Goal: Check status

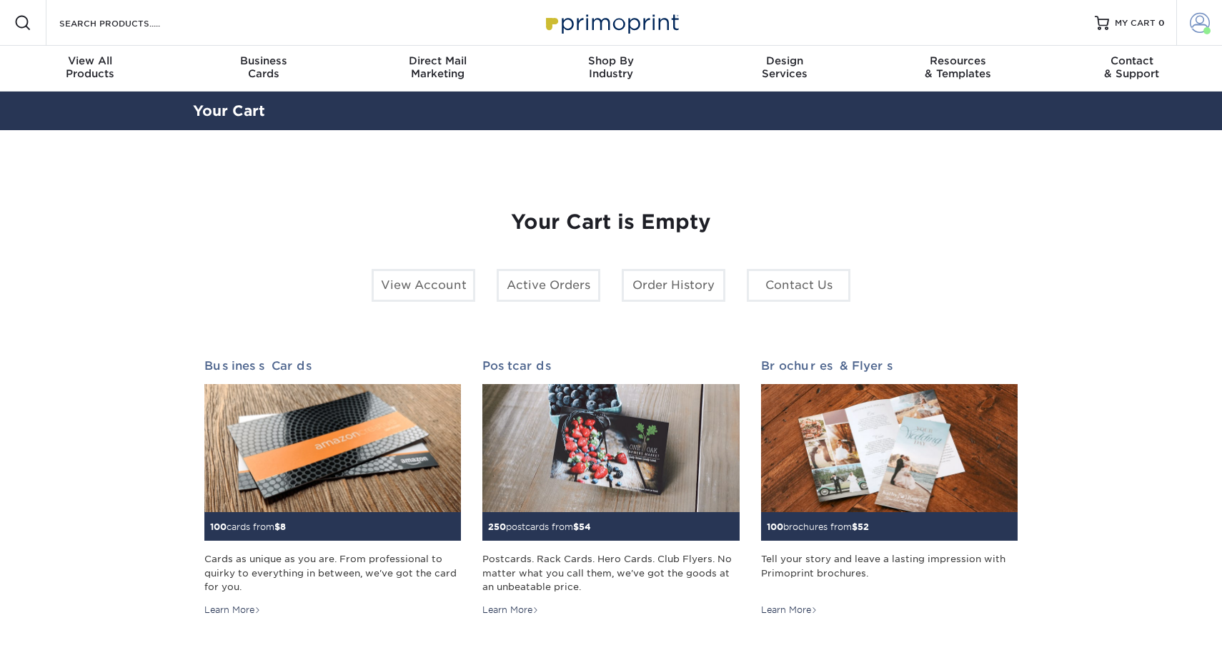
click at [1206, 17] on span at bounding box center [1200, 23] width 20 height 20
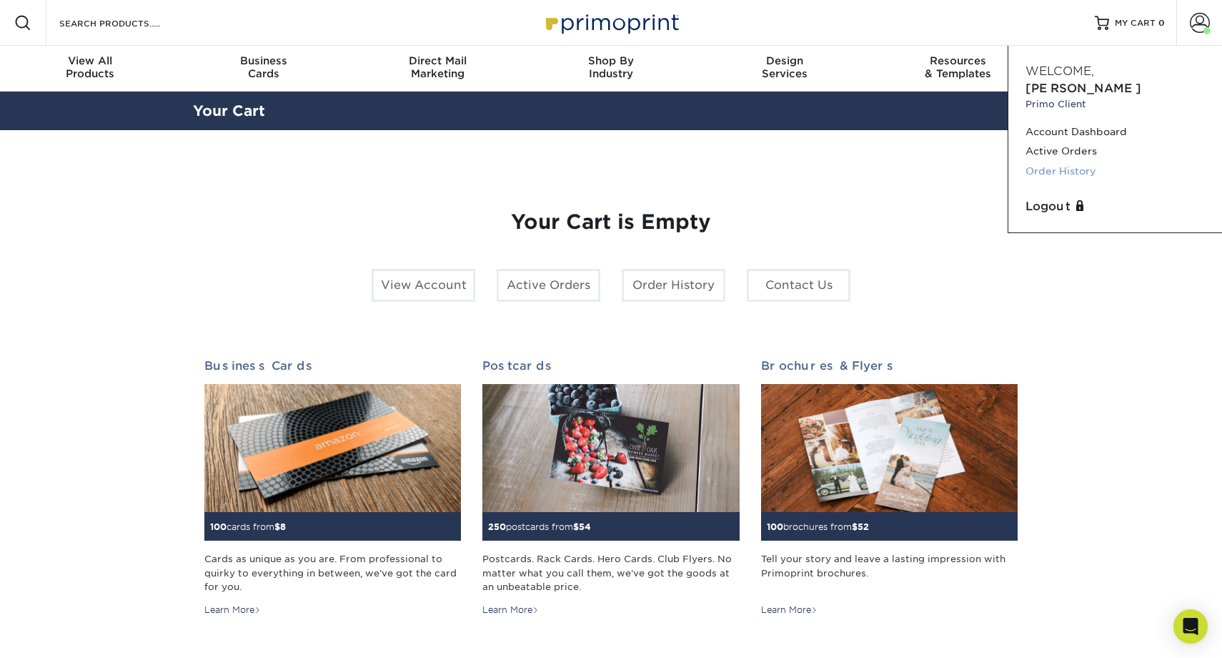
click at [1051, 162] on link "Order History" at bounding box center [1115, 171] width 179 height 19
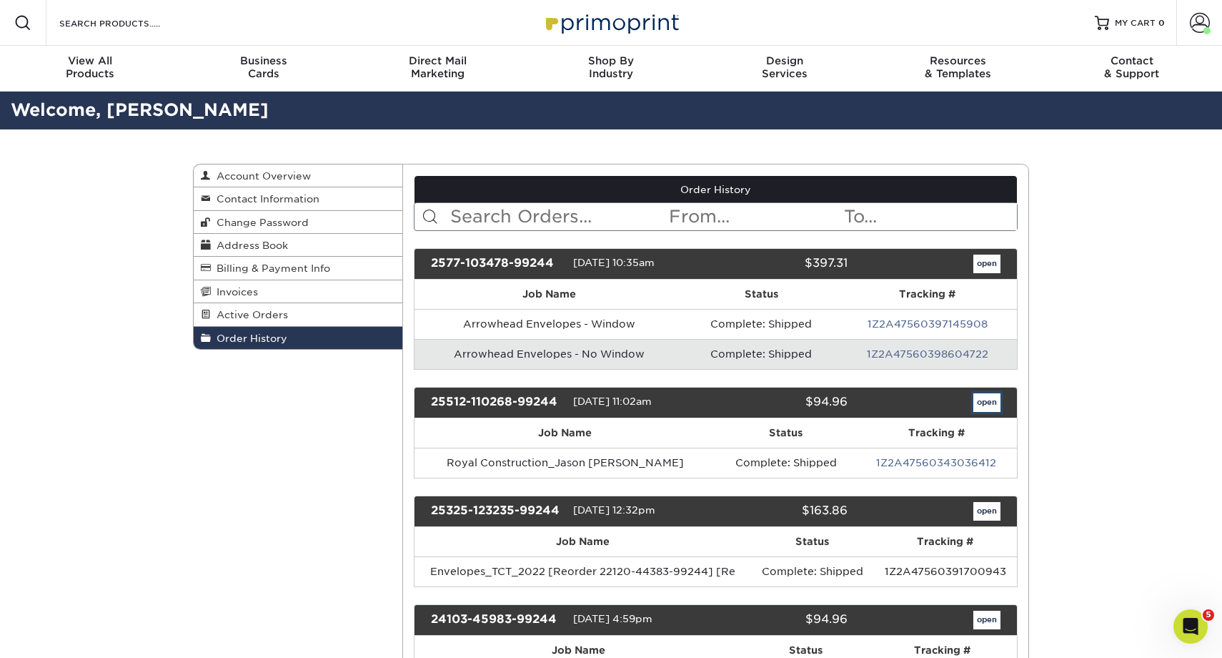
click at [995, 397] on link "open" at bounding box center [986, 402] width 27 height 19
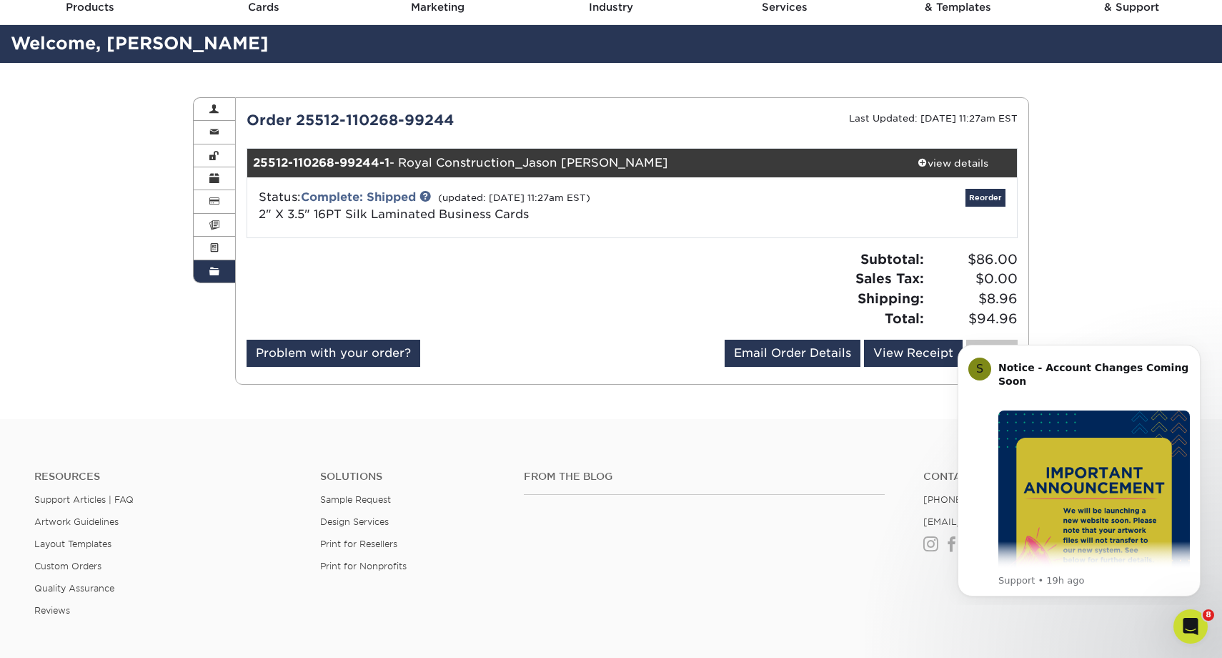
scroll to position [68, 0]
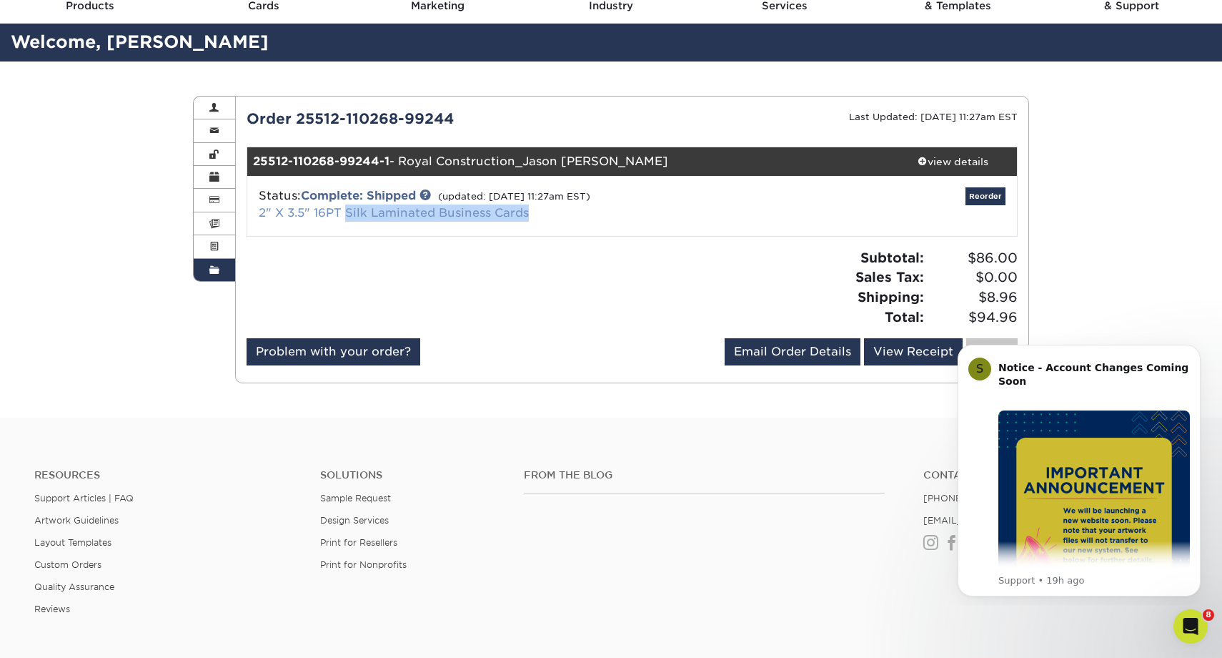
drag, startPoint x: 551, startPoint y: 216, endPoint x: 344, endPoint y: 215, distance: 206.5
click at [344, 215] on div "Status: Complete: Shipped (updated: [DATE] 11:27am EST) 2" X 3.5" 16PT Silk Lam…" at bounding box center [504, 204] width 512 height 34
copy link "Silk Laminated Business Cards"
